Goal: Transaction & Acquisition: Purchase product/service

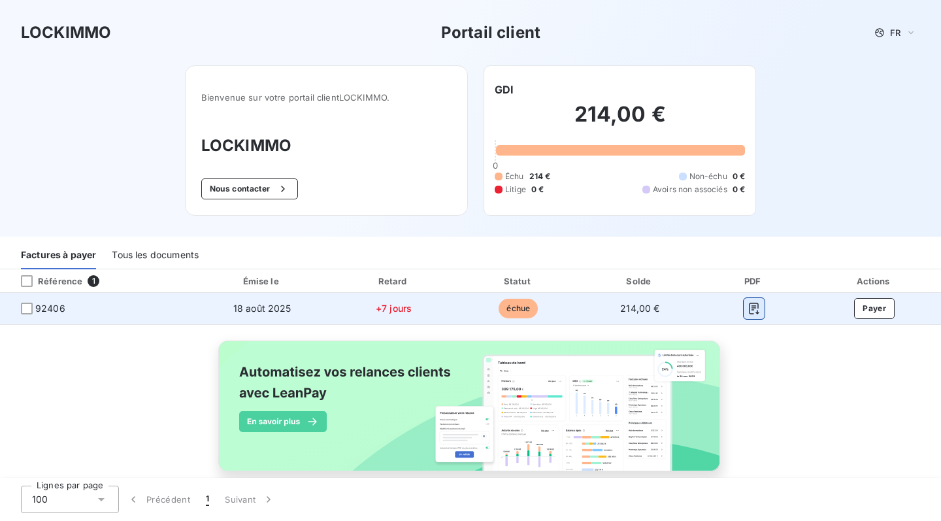
click at [756, 309] on icon "button" at bounding box center [754, 308] width 13 height 13
click at [869, 307] on button "Payer" at bounding box center [874, 308] width 41 height 21
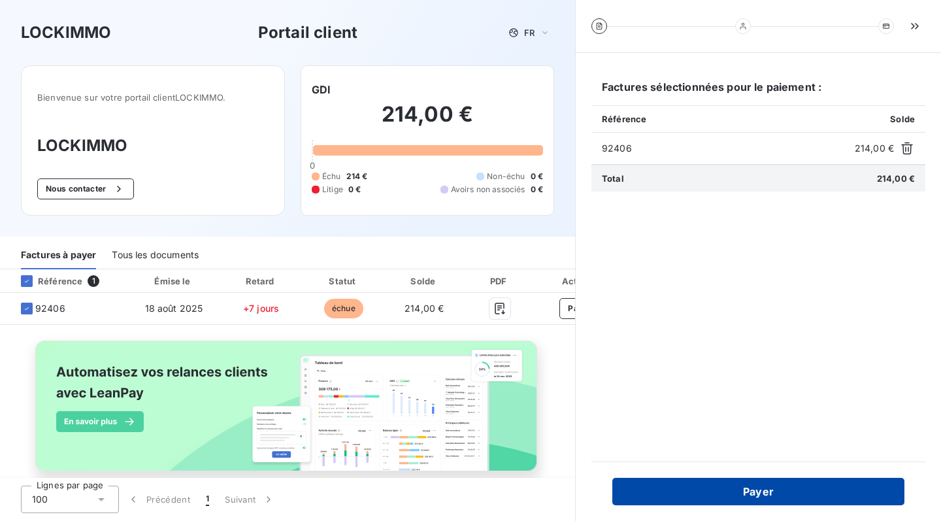
click at [752, 488] on button "Payer" at bounding box center [758, 491] width 292 height 27
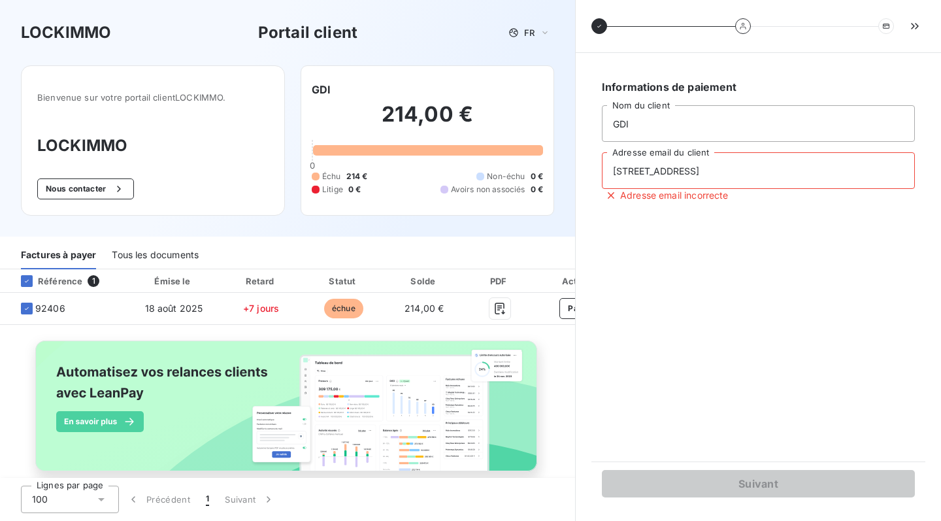
click at [721, 355] on div "Informations de paiement GDI Nom du client [STREET_ADDRESS] de cythere Adresse …" at bounding box center [758, 257] width 334 height 377
click at [761, 167] on input "[STREET_ADDRESS]" at bounding box center [758, 170] width 313 height 37
type input "2"
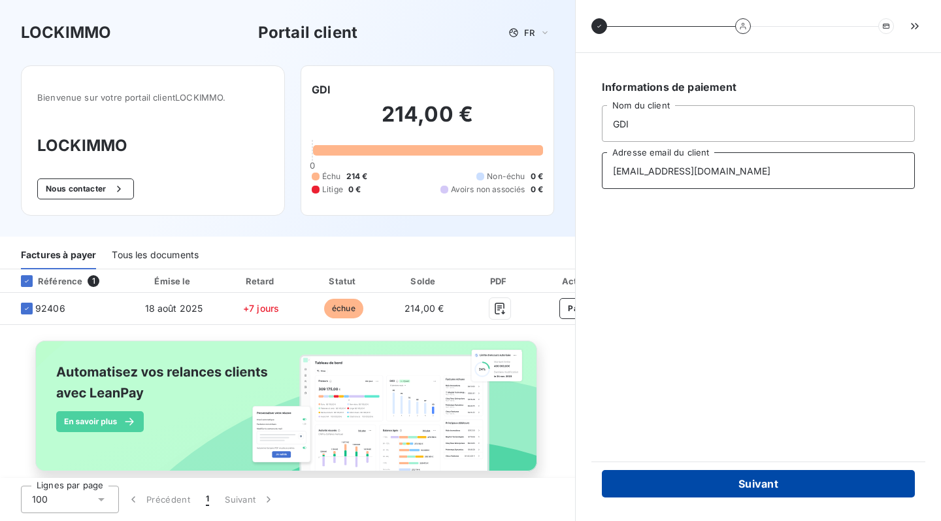
type input "[EMAIL_ADDRESS][DOMAIN_NAME]"
click at [787, 485] on button "Suivant" at bounding box center [758, 483] width 313 height 27
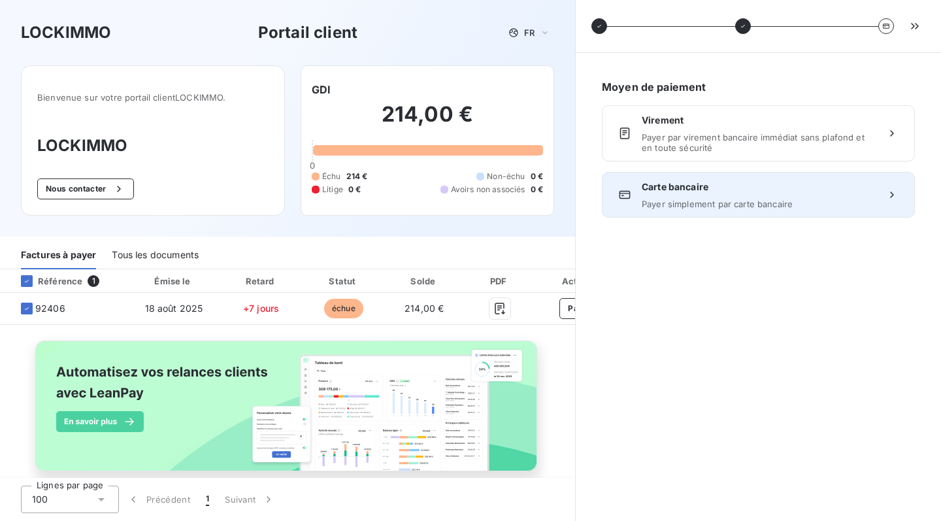
click at [734, 191] on span "Carte bancaire" at bounding box center [758, 186] width 233 height 13
